Goal: Task Accomplishment & Management: Manage account settings

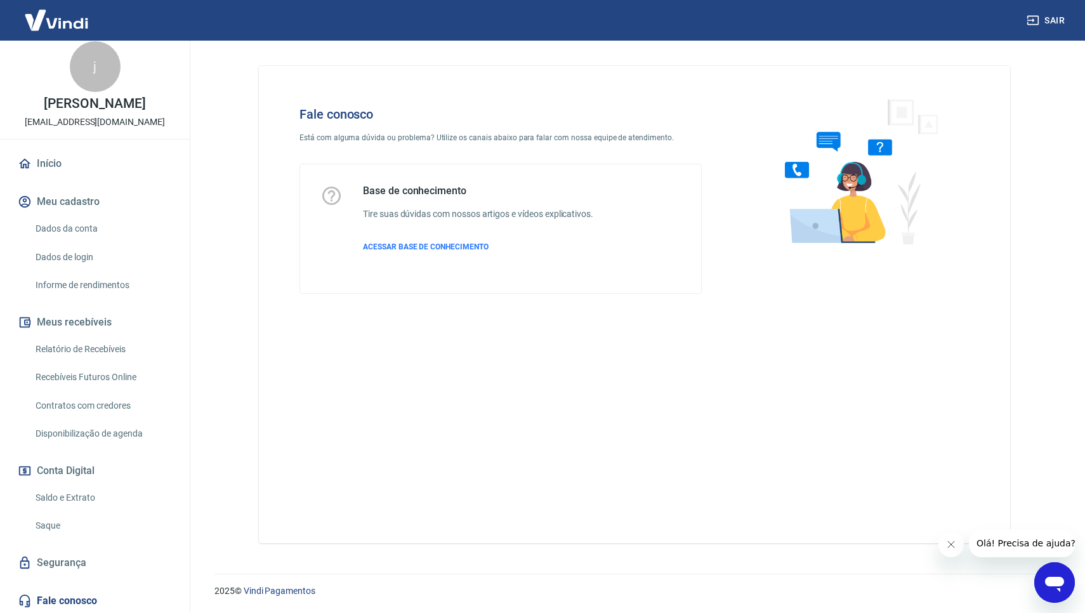
scroll to position [8, 0]
click at [74, 498] on link "Saldo e Extrato" at bounding box center [102, 499] width 144 height 26
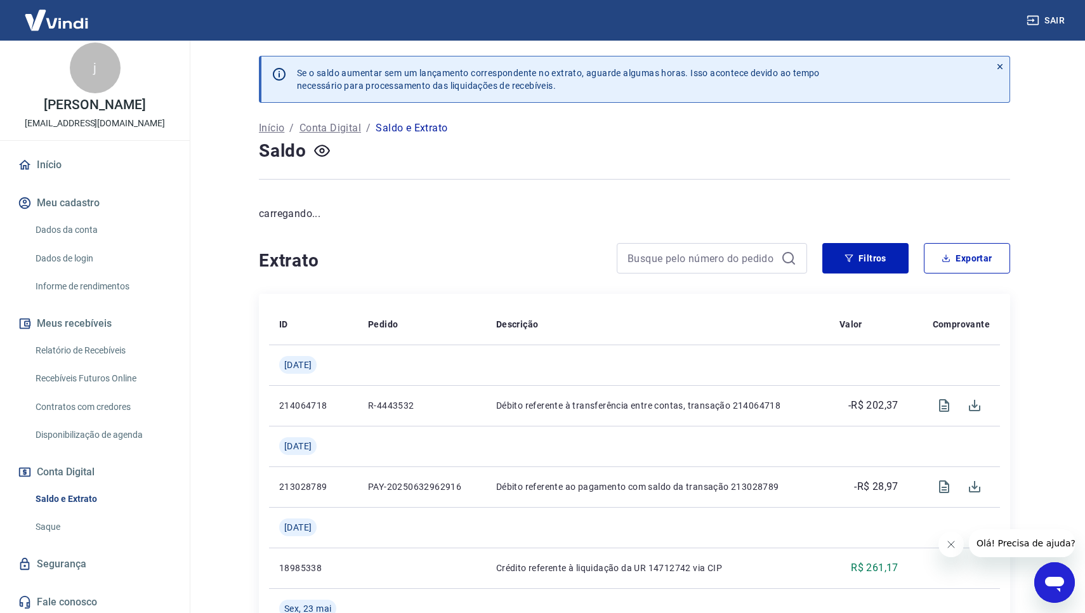
click at [54, 520] on link "Saque" at bounding box center [102, 527] width 144 height 26
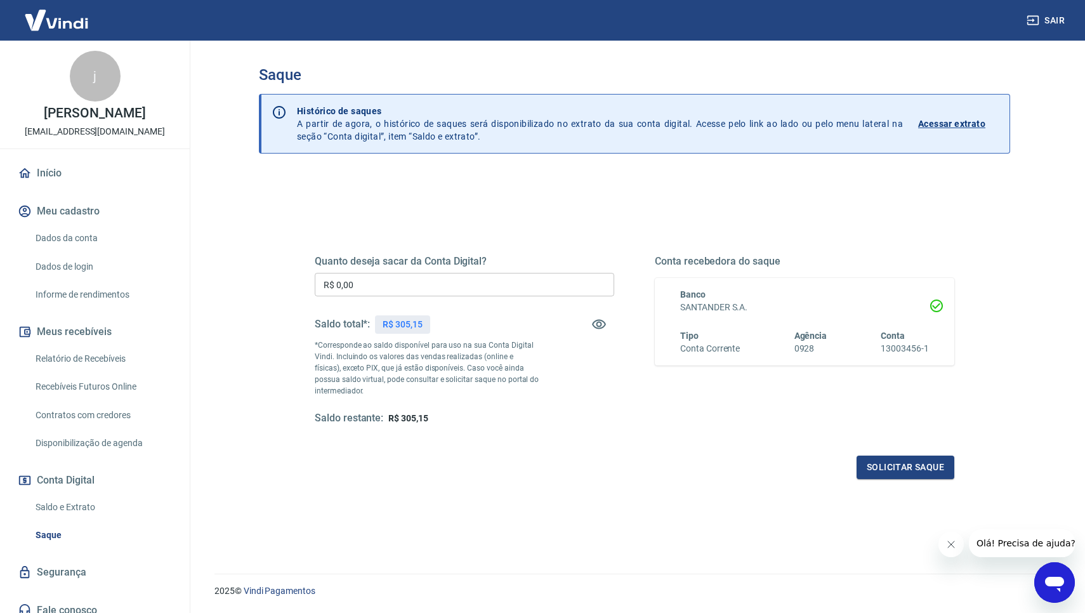
click at [55, 170] on link "Início" at bounding box center [94, 173] width 159 height 28
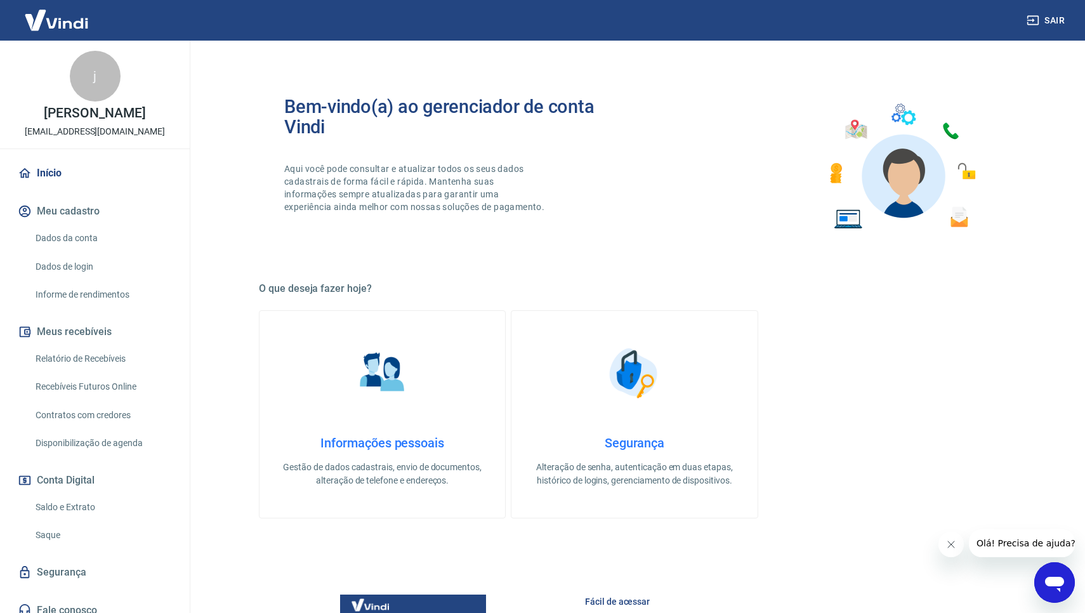
click at [72, 243] on link "Dados da conta" at bounding box center [102, 238] width 144 height 26
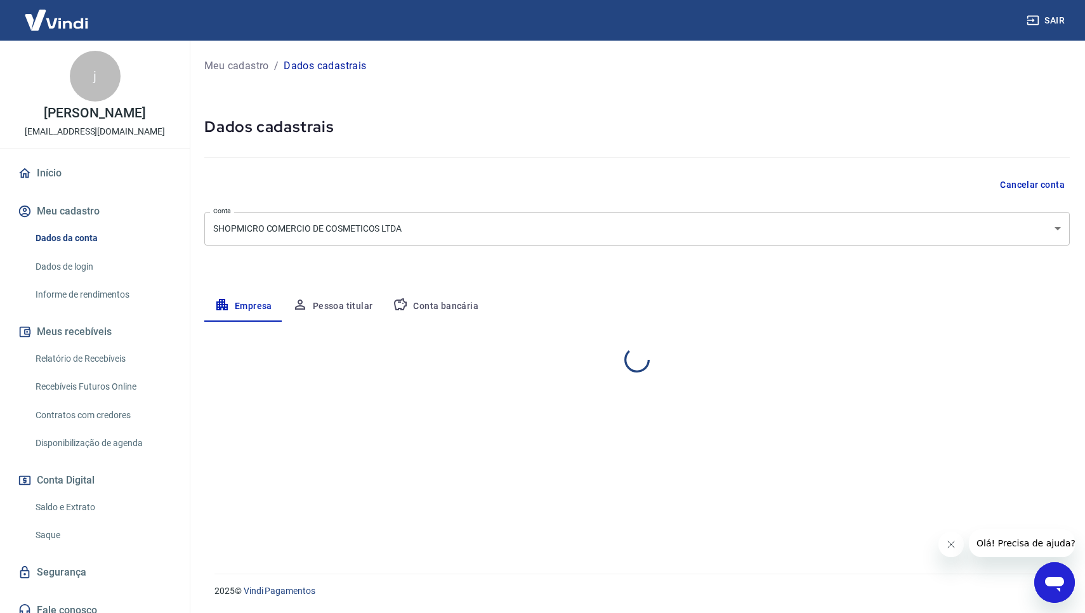
select select "GO"
select select "business"
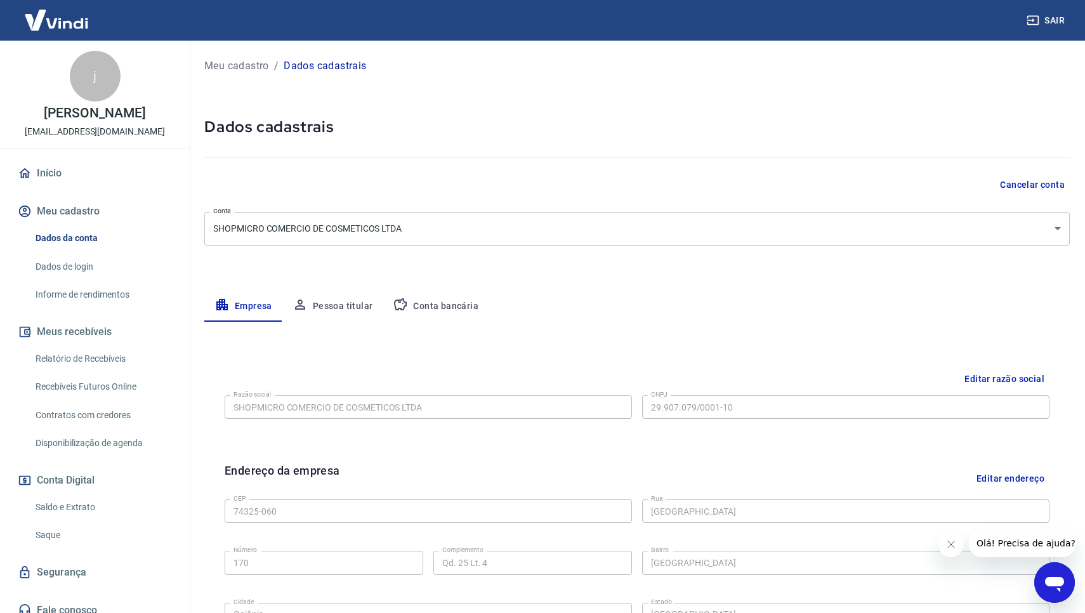
click at [73, 267] on link "Dados de login" at bounding box center [102, 267] width 144 height 26
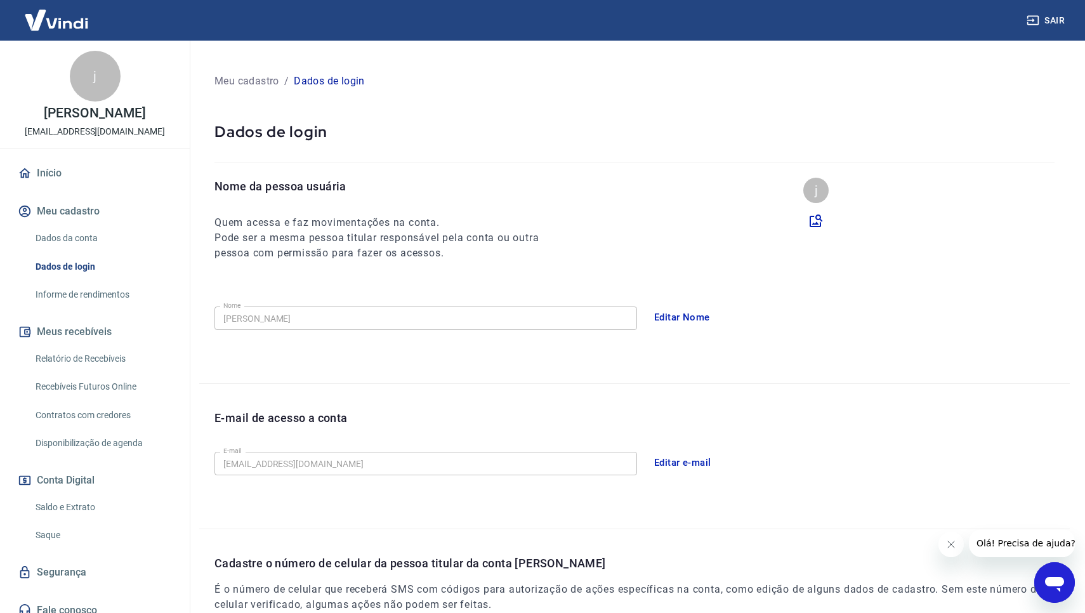
click at [95, 294] on link "Informe de rendimentos" at bounding box center [102, 295] width 144 height 26
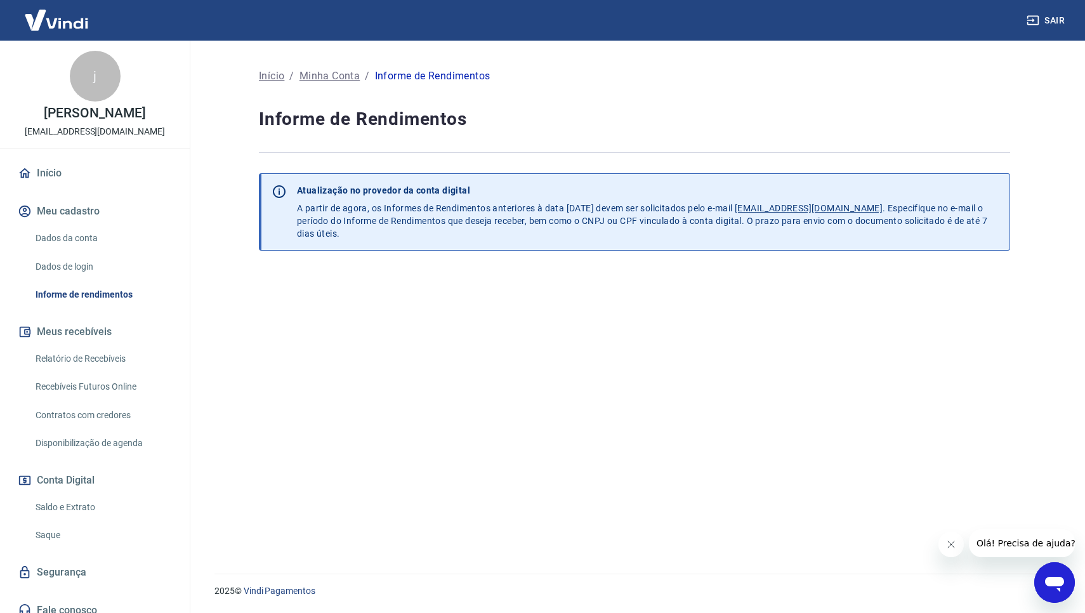
click at [79, 239] on link "Dados da conta" at bounding box center [102, 238] width 144 height 26
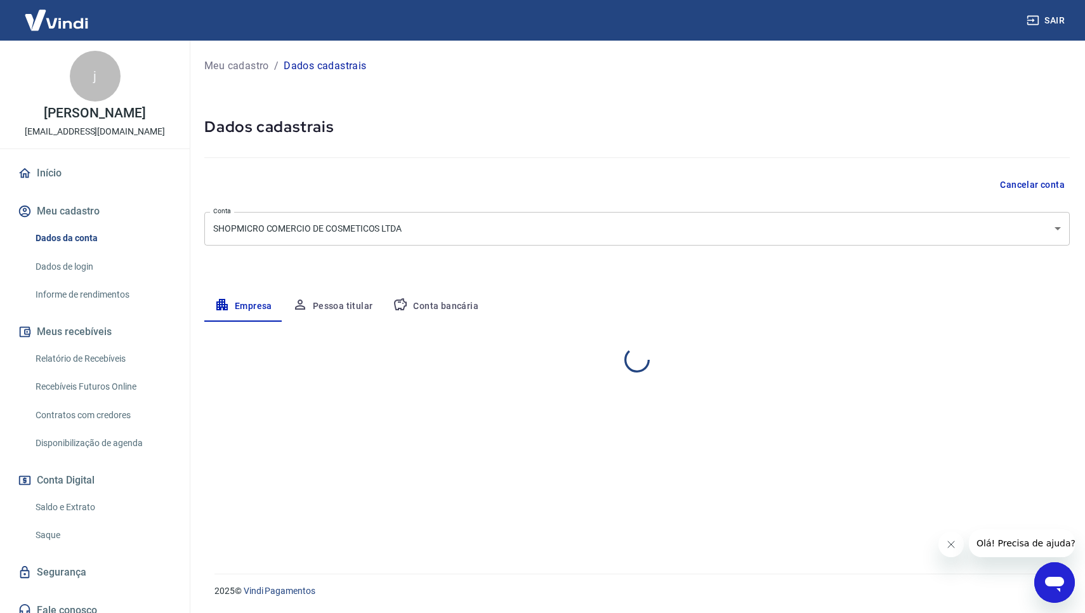
select select "GO"
select select "business"
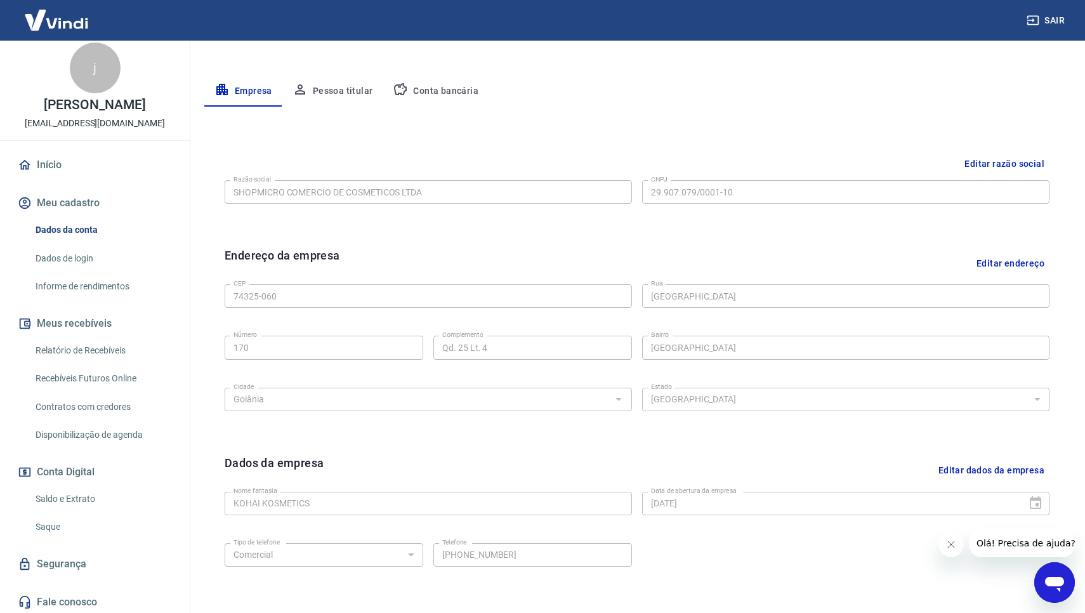
scroll to position [188, 0]
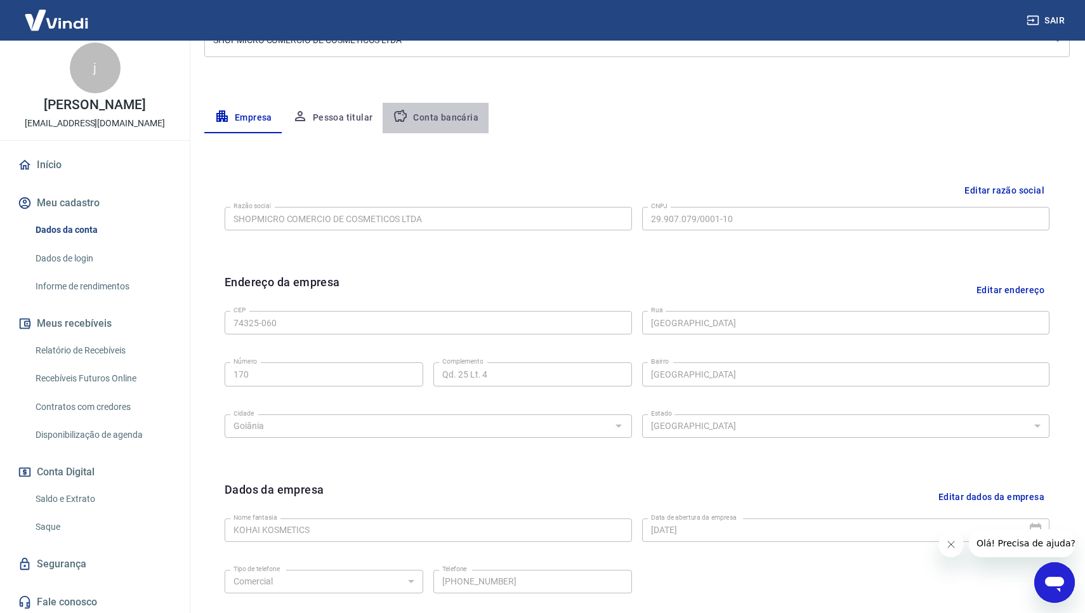
click at [466, 118] on button "Conta bancária" at bounding box center [436, 118] width 106 height 30
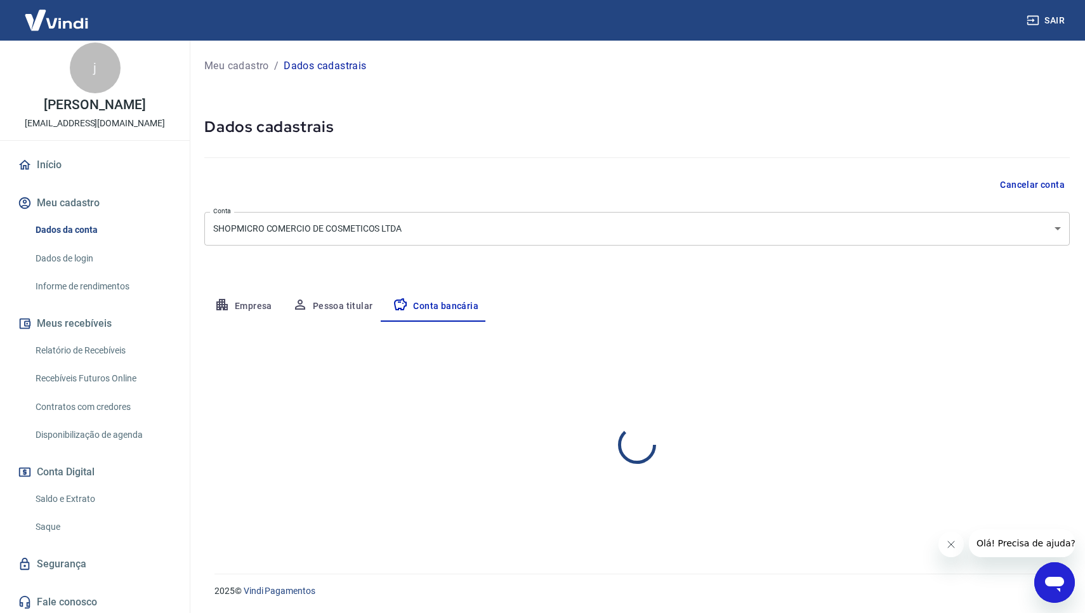
select select "1"
click at [247, 66] on p "Meu cadastro" at bounding box center [236, 65] width 65 height 15
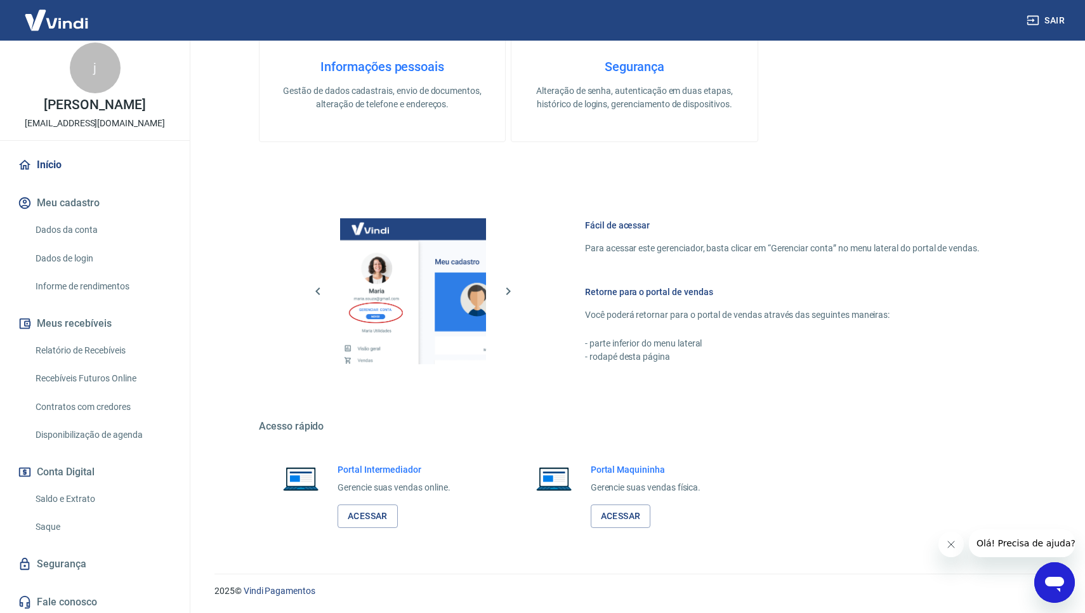
scroll to position [376, 0]
click at [373, 521] on link "Acessar" at bounding box center [368, 516] width 60 height 23
click at [69, 495] on link "Saldo e Extrato" at bounding box center [102, 499] width 144 height 26
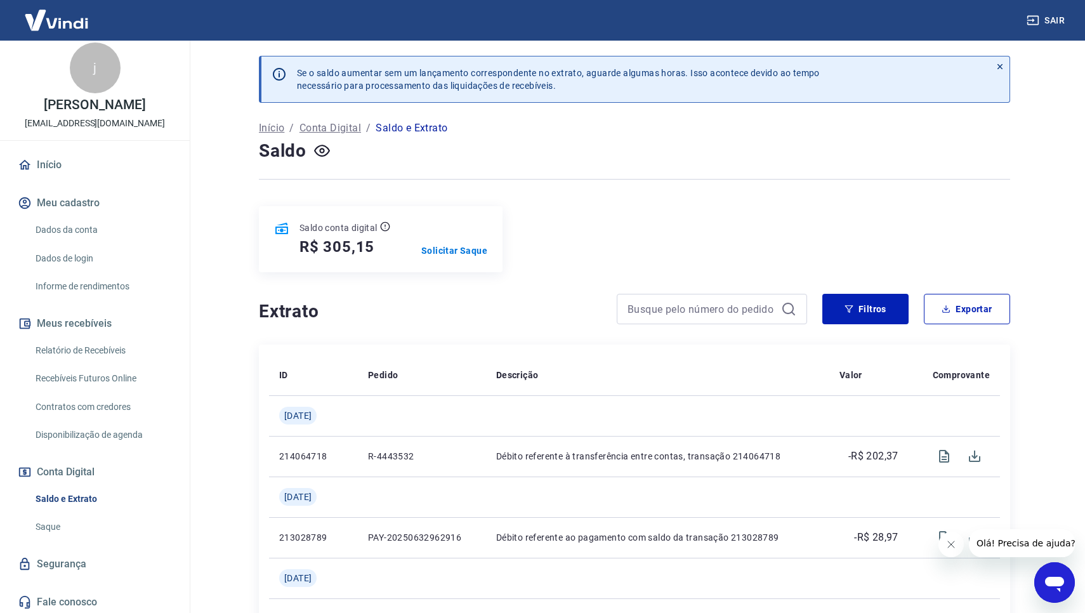
drag, startPoint x: 116, startPoint y: 598, endPoint x: 561, endPoint y: 3, distance: 743.3
click at [75, 23] on img at bounding box center [56, 20] width 82 height 39
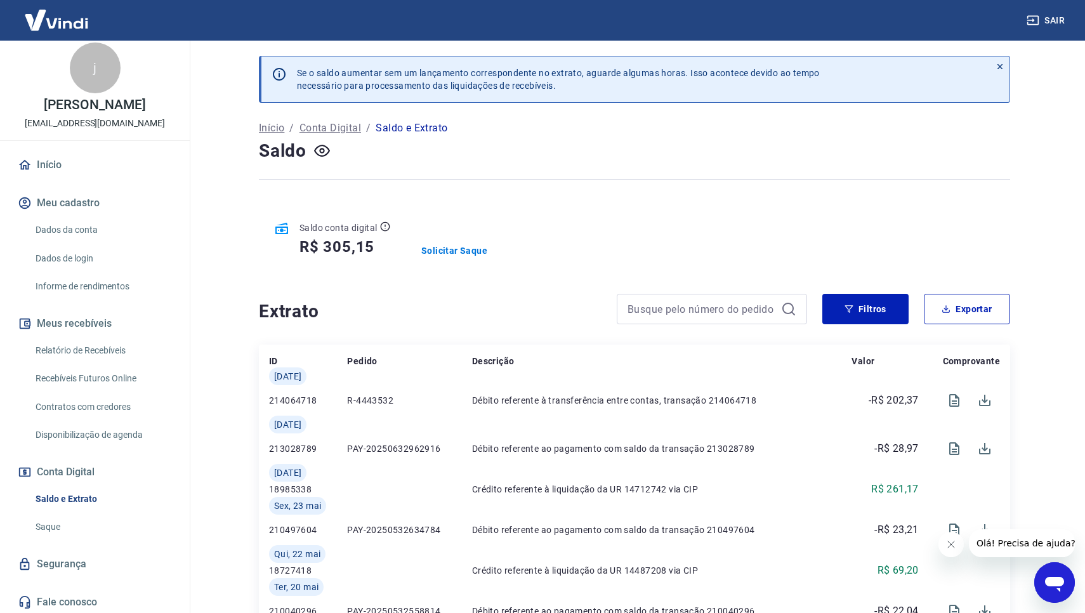
click at [75, 23] on img at bounding box center [56, 20] width 82 height 39
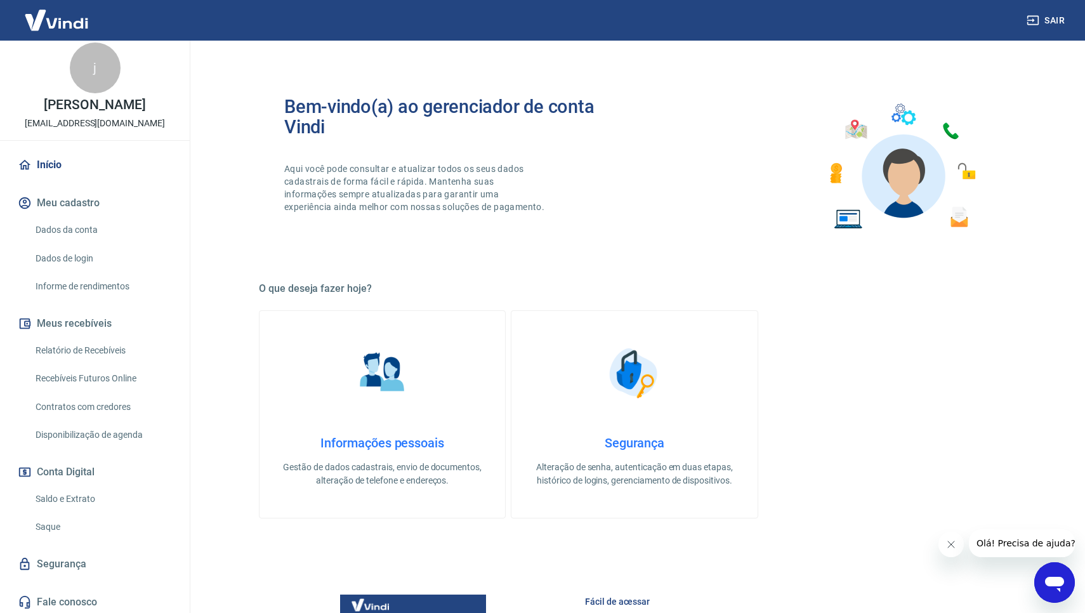
click at [75, 23] on img at bounding box center [56, 20] width 82 height 39
